Goal: Information Seeking & Learning: Learn about a topic

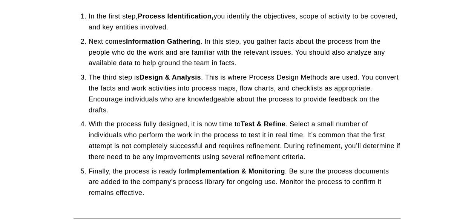
scroll to position [203, 0]
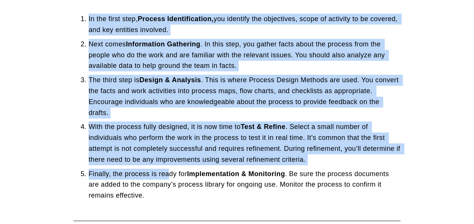
drag, startPoint x: 77, startPoint y: 16, endPoint x: 168, endPoint y: 176, distance: 184.2
click at [168, 176] on ol "In the first step, Process Identification, you identify the objectives, scope o…" at bounding box center [237, 108] width 327 height 188
click at [168, 176] on p "Finally, the process is ready for Implementation & Monitoring . Be sure the pro…" at bounding box center [245, 185] width 312 height 32
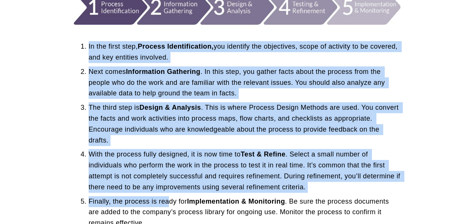
scroll to position [179, 0]
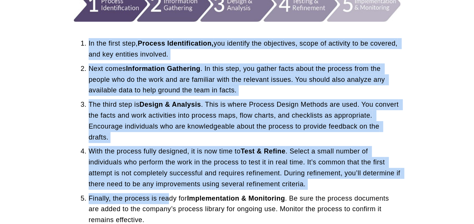
click at [123, 78] on p "Next comes Information Gathering . In this step, you gather facts about the pro…" at bounding box center [245, 79] width 312 height 32
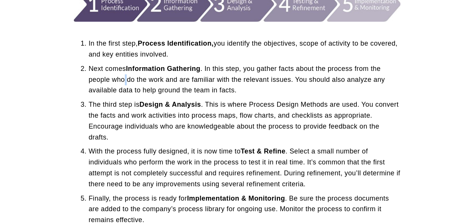
drag, startPoint x: 92, startPoint y: 46, endPoint x: 123, endPoint y: 78, distance: 44.6
click at [123, 78] on p "Next comes Information Gathering . In this step, you gather facts about the pro…" at bounding box center [245, 79] width 312 height 32
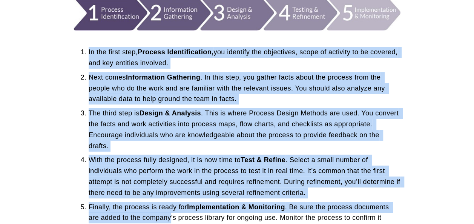
scroll to position [212, 0]
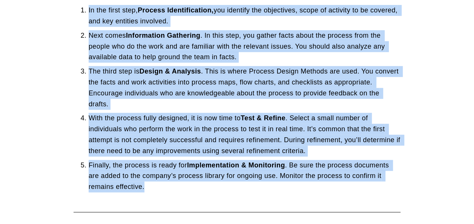
drag, startPoint x: 80, startPoint y: 42, endPoint x: 161, endPoint y: 187, distance: 165.8
click at [161, 187] on ol "In the first step, Process Identification, you identify the objectives, scope o…" at bounding box center [237, 99] width 327 height 188
copy ol "Lo ips dolor sita, Consect Adipiscingelit, sed doeiusmo tem incididunt, utlab e…"
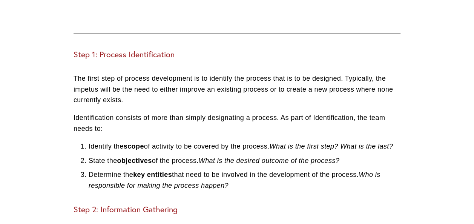
scroll to position [660, 0]
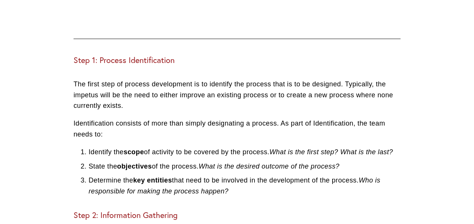
drag, startPoint x: 73, startPoint y: 123, endPoint x: 275, endPoint y: 147, distance: 203.0
copy div "Identification consists of more than simply designating a process. As part of I…"
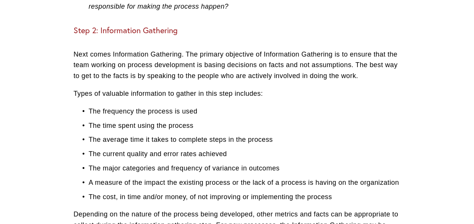
scroll to position [842, 0]
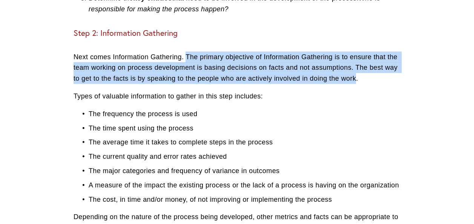
drag, startPoint x: 185, startPoint y: 64, endPoint x: 357, endPoint y: 92, distance: 174.4
click at [357, 84] on p "Next comes Information Gathering. The primary objective of Information Gatherin…" at bounding box center [237, 68] width 327 height 32
copy p "The primary objective of Information Gathering is to ensure that the team worki…"
